Goal: Find specific page/section: Find specific page/section

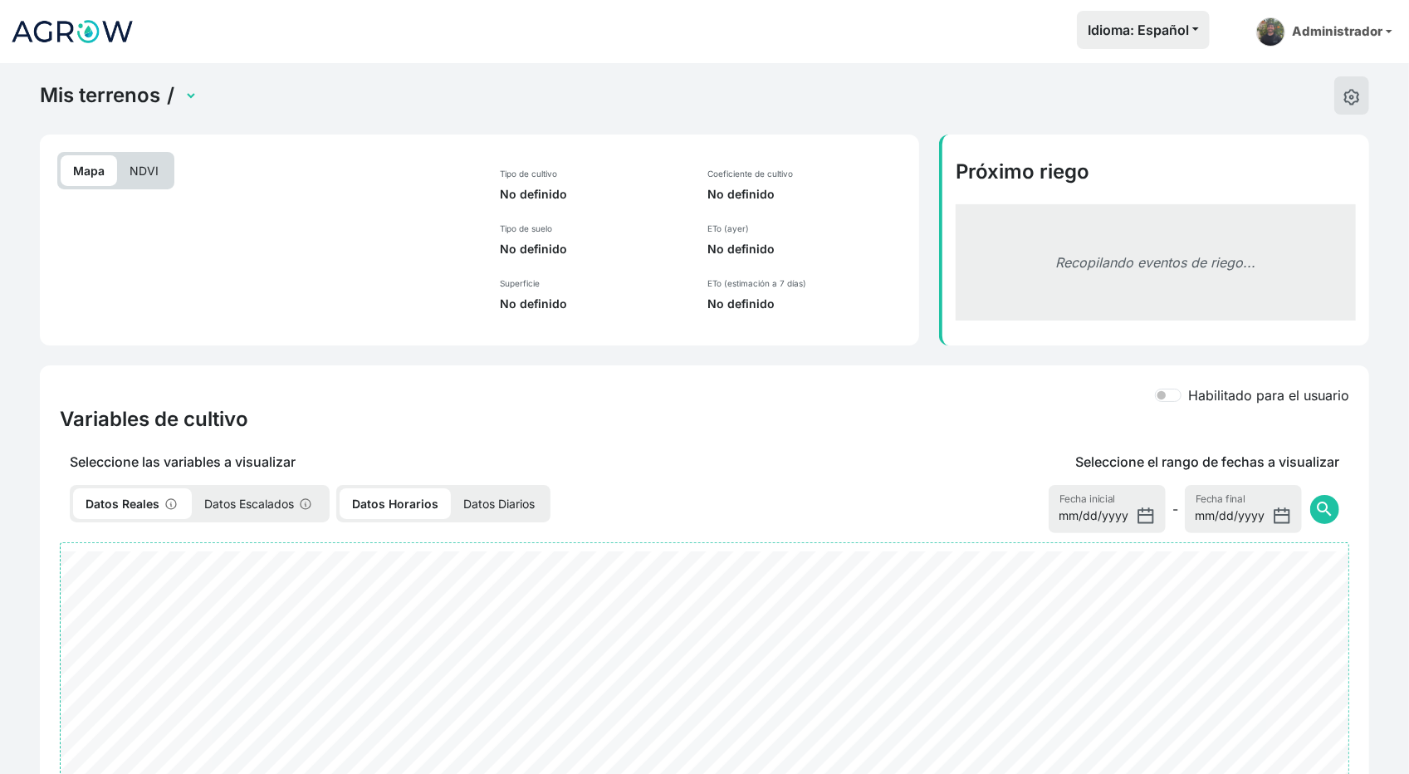
select select "23"
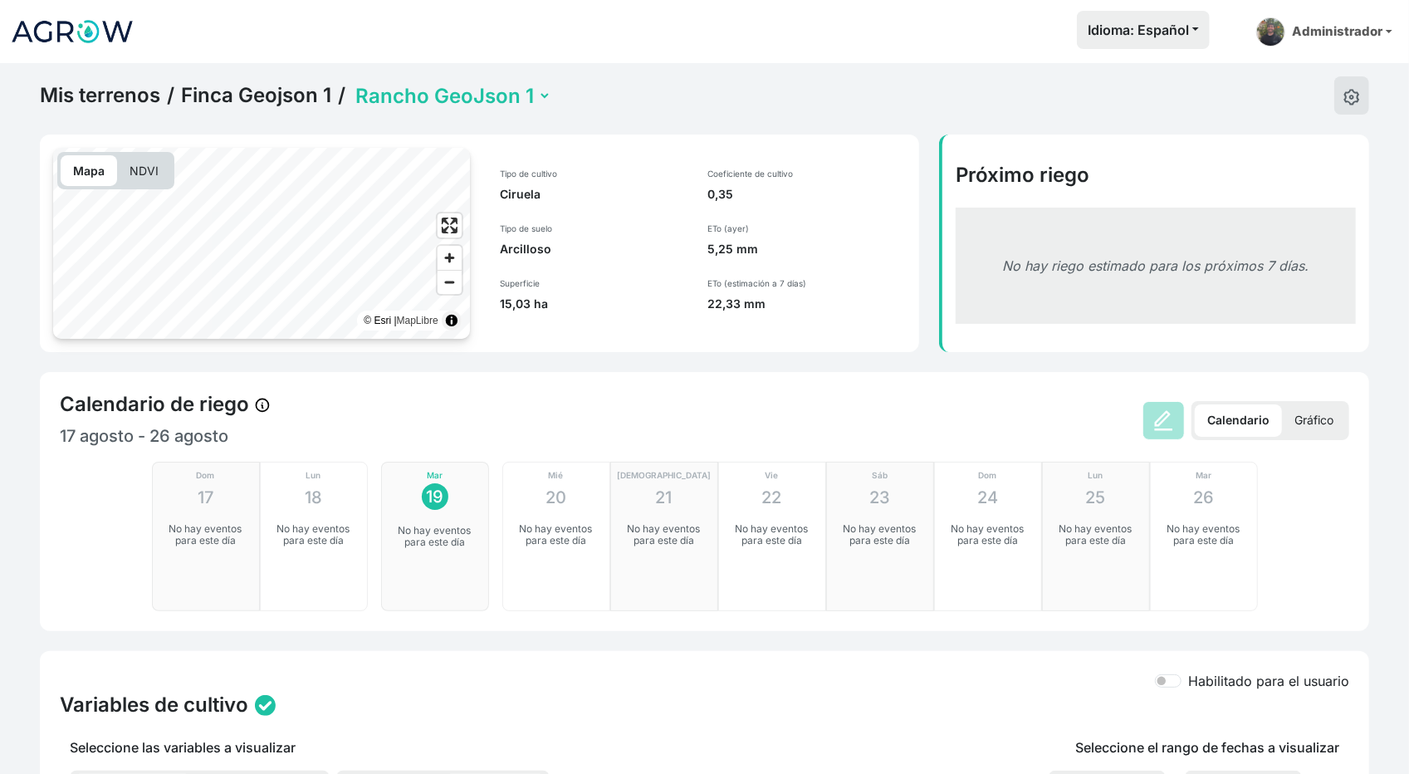
click at [40, 23] on img at bounding box center [72, 32] width 125 height 42
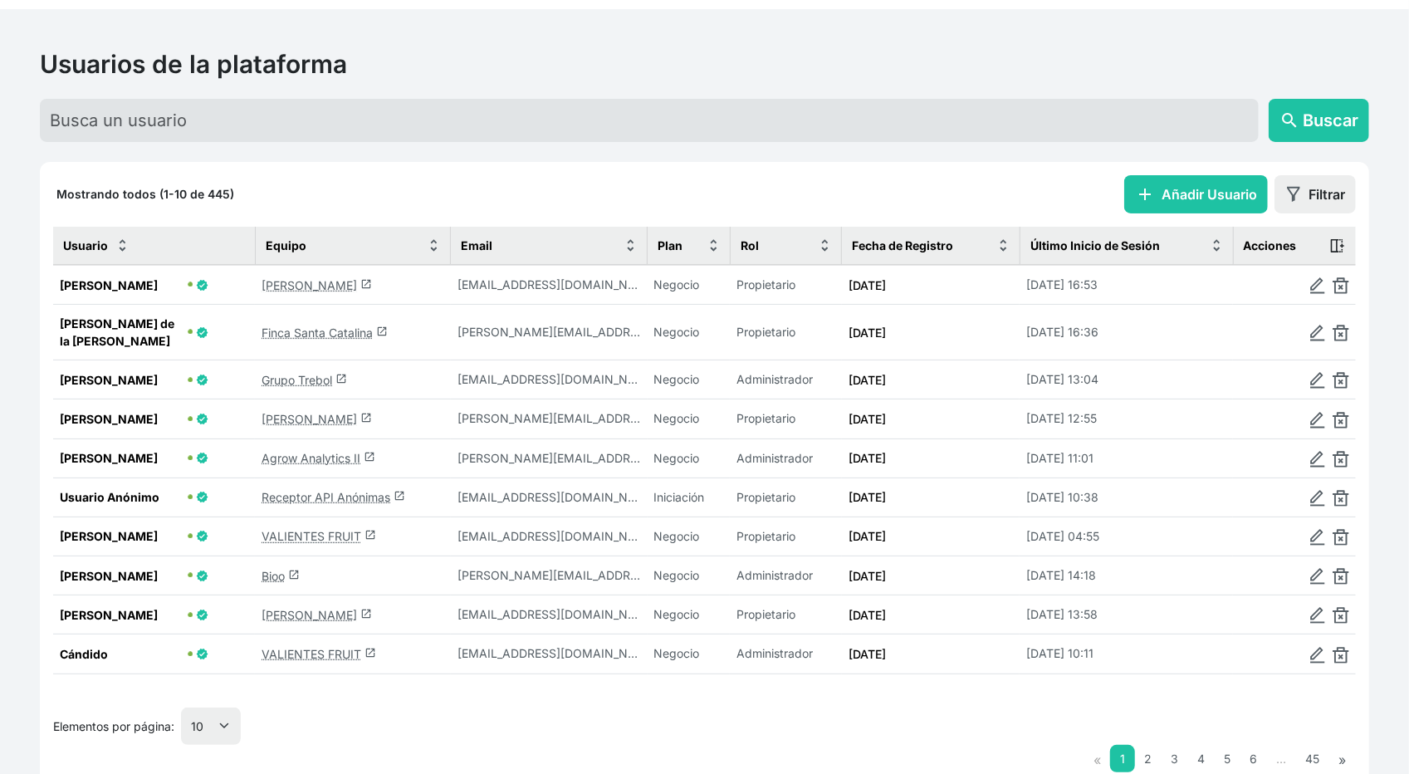
scroll to position [56, 0]
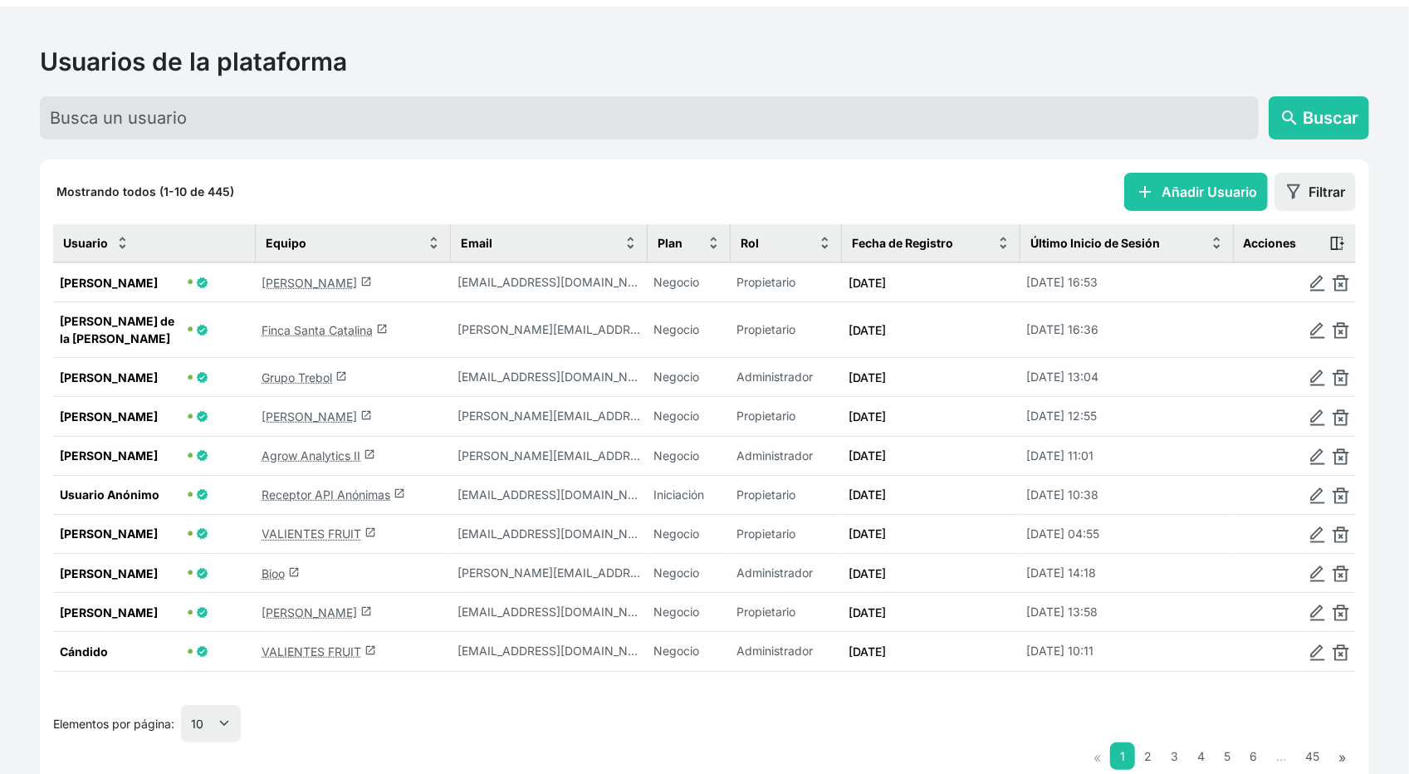
click at [311, 436] on td "Agrow Analytics II launch" at bounding box center [353, 455] width 196 height 39
click at [301, 448] on link "Agrow Analytics II launch" at bounding box center [319, 455] width 114 height 14
click at [317, 448] on link "Agrow Analytics II launch" at bounding box center [319, 455] width 114 height 14
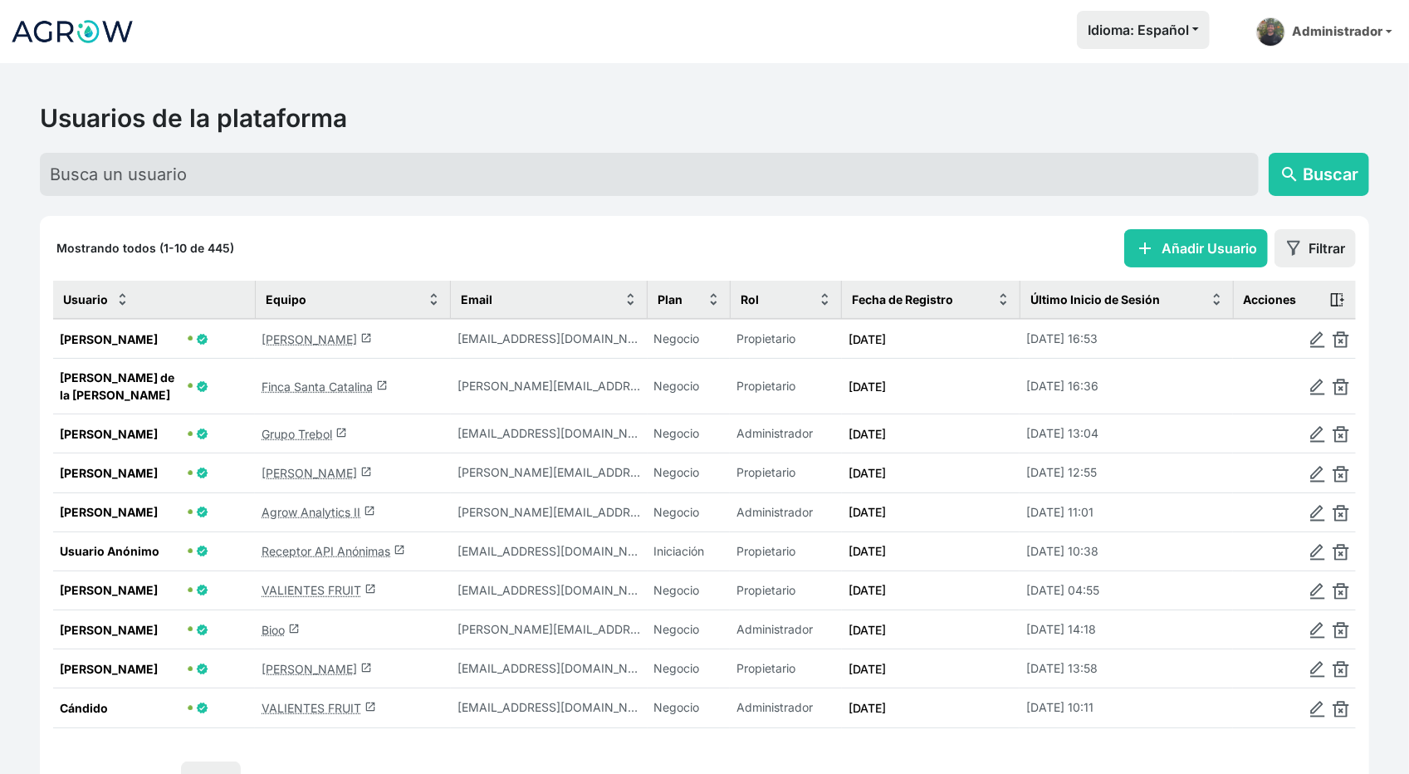
click at [327, 505] on link "Agrow Analytics II launch" at bounding box center [319, 512] width 114 height 14
click at [323, 505] on link "Agrow Analytics II launch" at bounding box center [319, 512] width 114 height 14
click at [287, 340] on link "[PERSON_NAME] launch" at bounding box center [317, 339] width 110 height 14
click at [319, 332] on link "[PERSON_NAME] launch" at bounding box center [317, 339] width 110 height 14
